Goal: Information Seeking & Learning: Learn about a topic

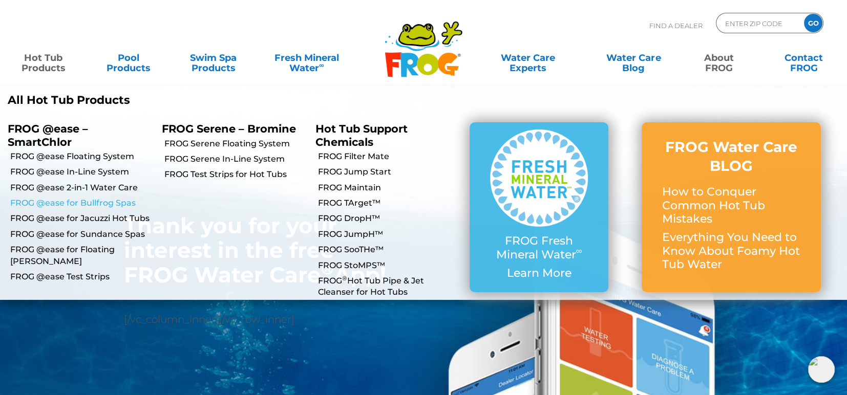
click at [105, 203] on link "FROG @ease for Bullfrog Spas" at bounding box center [82, 203] width 144 height 11
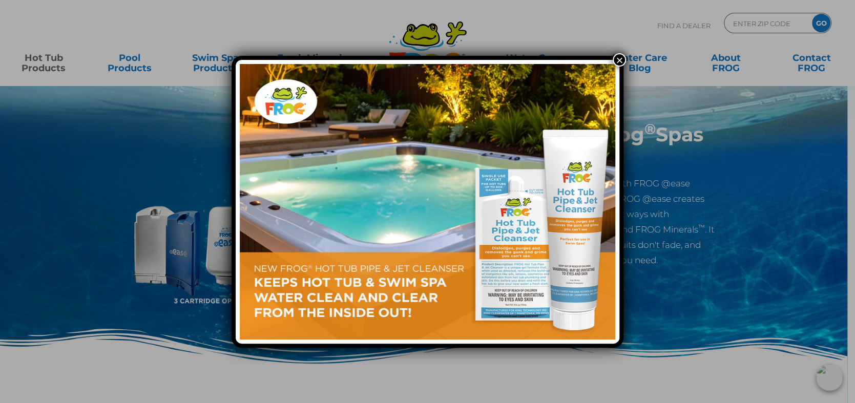
click at [618, 59] on button "×" at bounding box center [619, 59] width 13 height 13
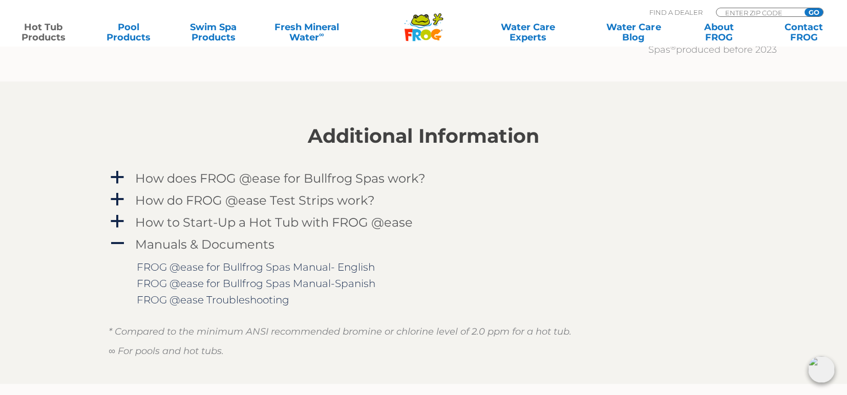
scroll to position [1331, 0]
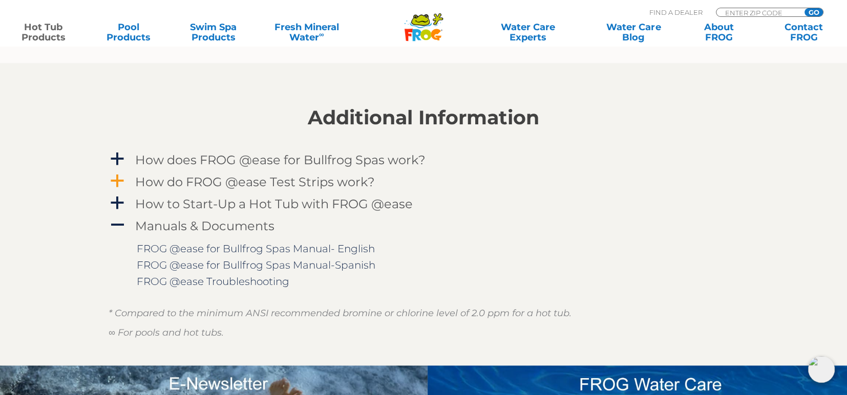
click at [121, 182] on span "a" at bounding box center [117, 181] width 15 height 15
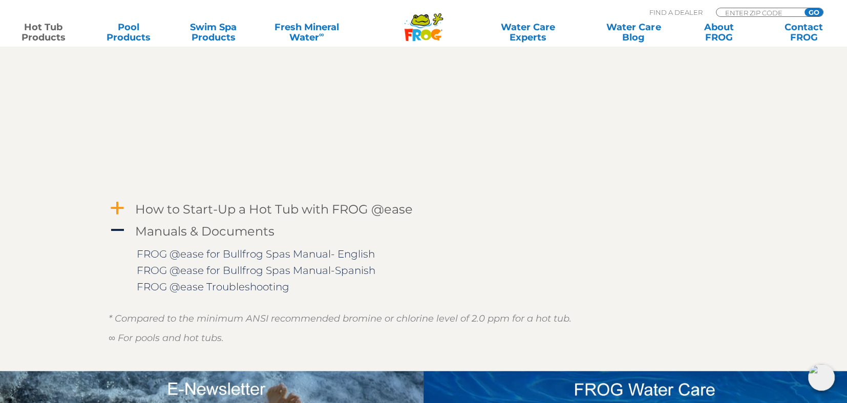
scroll to position [1688, 0]
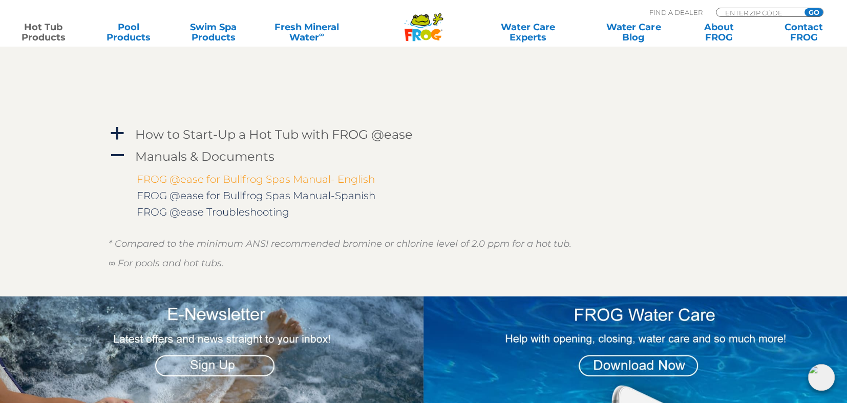
click at [363, 175] on link "FROG @ease for Bullfrog Spas Manual- English" at bounding box center [256, 179] width 238 height 12
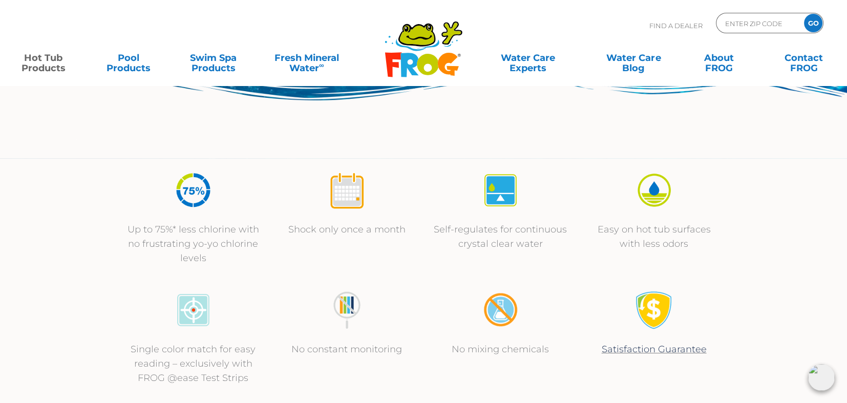
scroll to position [0, 0]
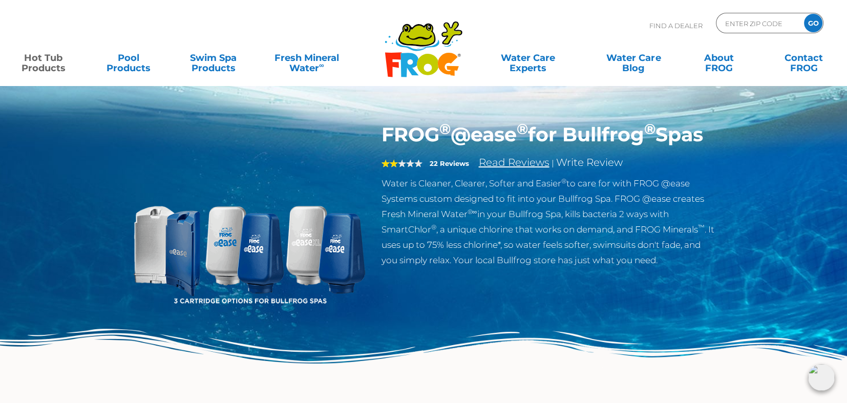
click at [495, 169] on link "Read Reviews" at bounding box center [514, 162] width 71 height 12
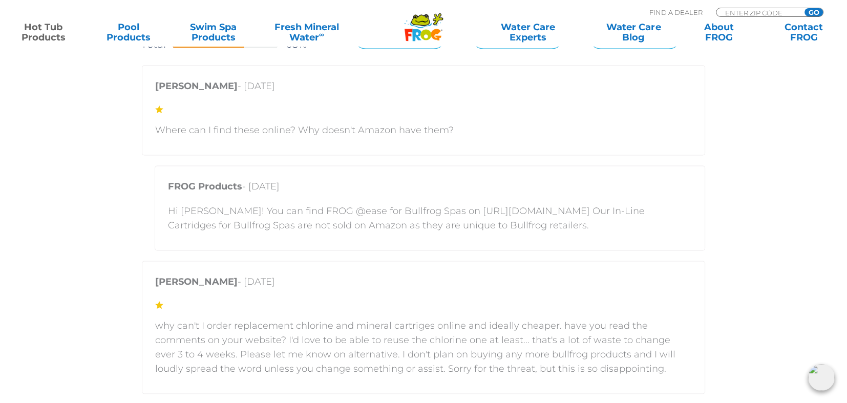
scroll to position [2278, 0]
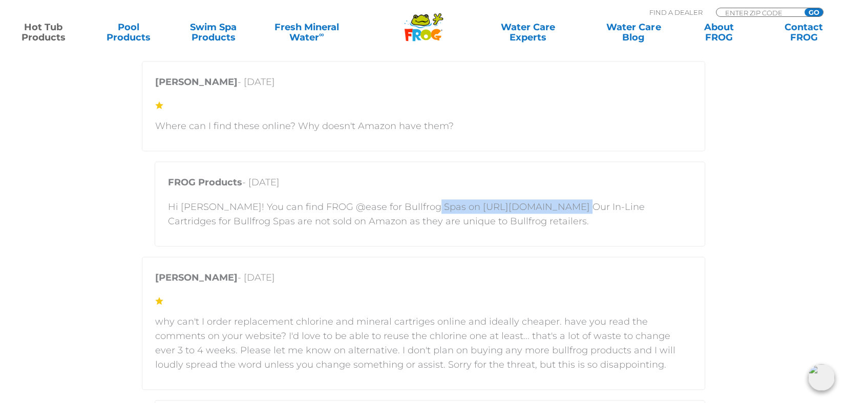
drag, startPoint x: 419, startPoint y: 203, endPoint x: 551, endPoint y: 208, distance: 131.7
click at [551, 208] on p "Hi Matt! You can find FROG @ease for Bullfrog Spas on https://shop.bullfrogspas…" at bounding box center [430, 213] width 524 height 29
drag, startPoint x: 551, startPoint y: 208, endPoint x: 528, endPoint y: 207, distance: 22.5
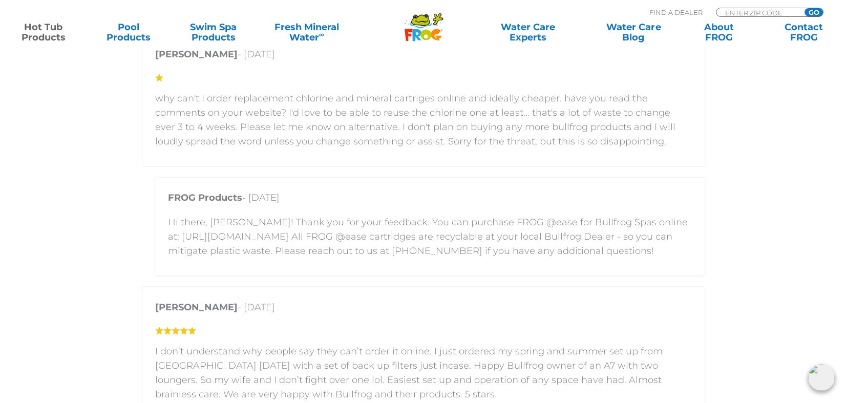
scroll to position [2483, 0]
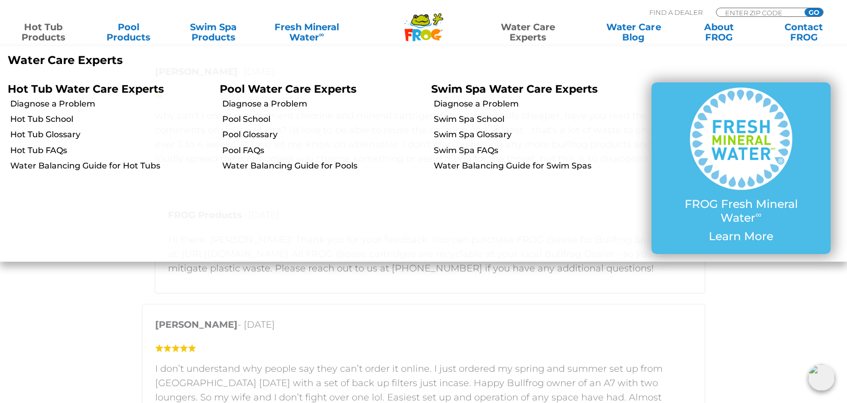
click at [532, 29] on link "Water Care Experts" at bounding box center [528, 32] width 108 height 20
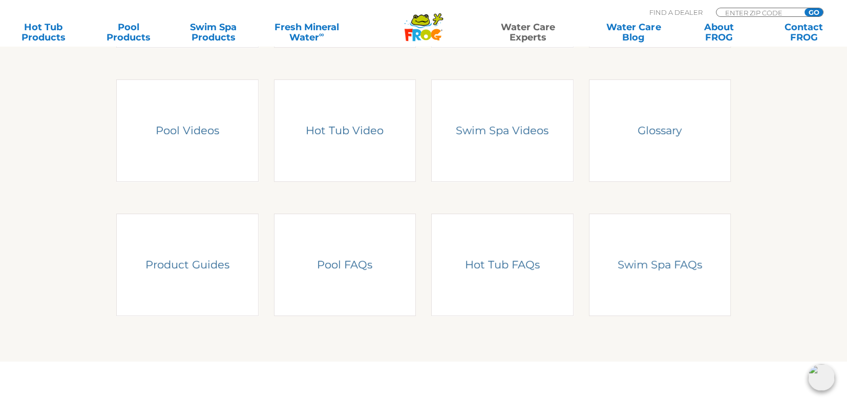
scroll to position [410, 0]
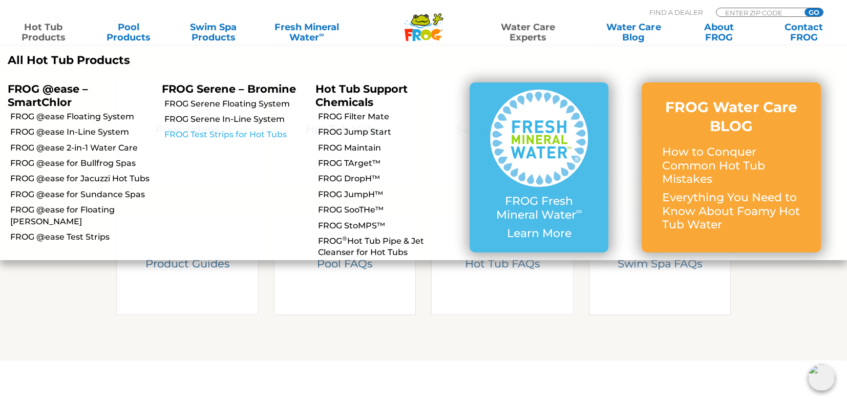
click at [242, 133] on link "FROG Test Strips for Hot Tubs" at bounding box center [236, 134] width 144 height 11
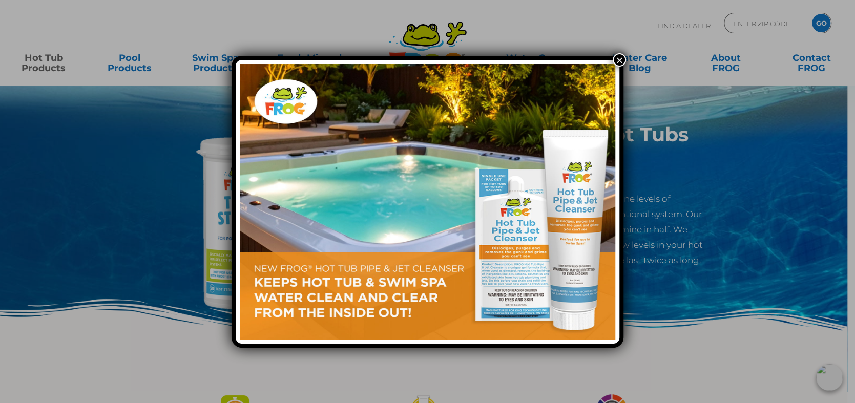
click at [616, 60] on button "×" at bounding box center [619, 59] width 13 height 13
